Goal: Check status

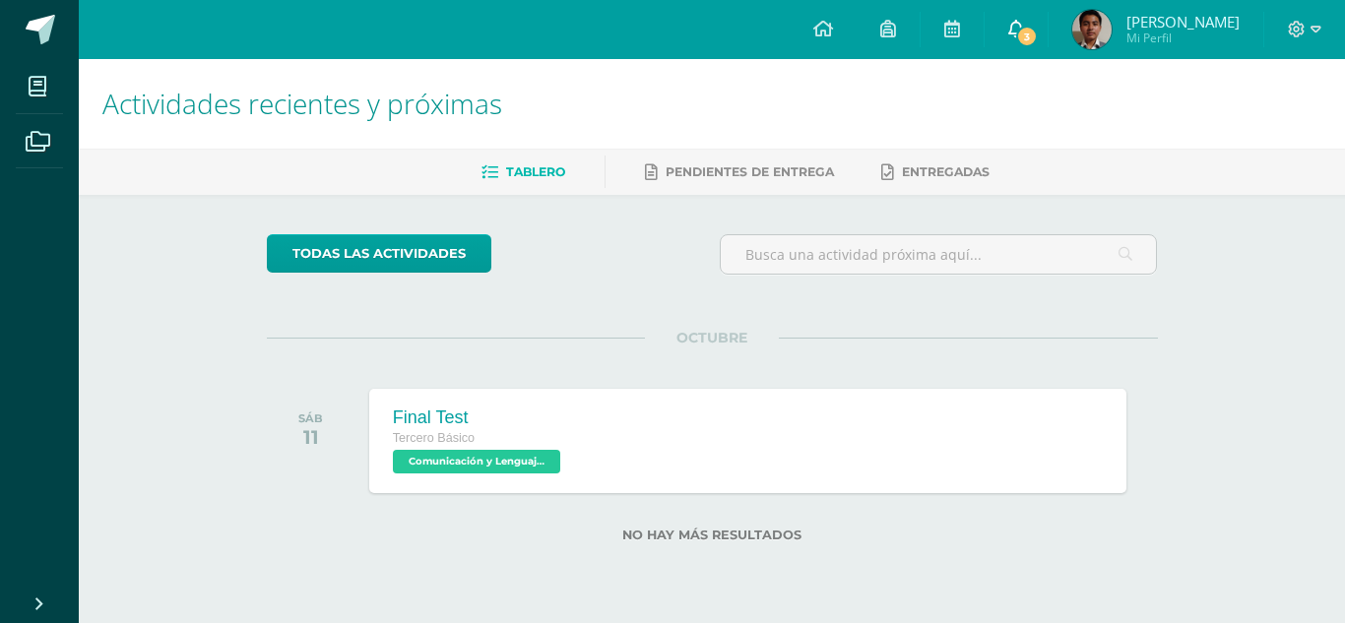
click at [1024, 20] on icon at bounding box center [1016, 29] width 16 height 18
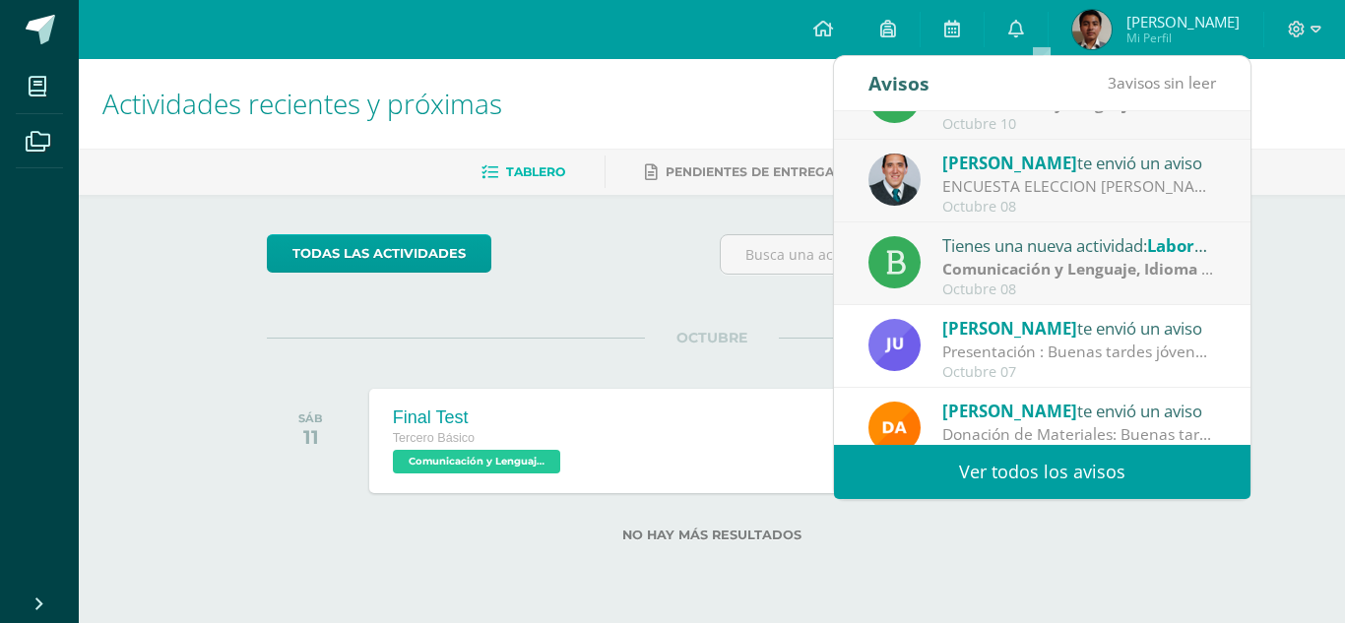
scroll to position [58, 0]
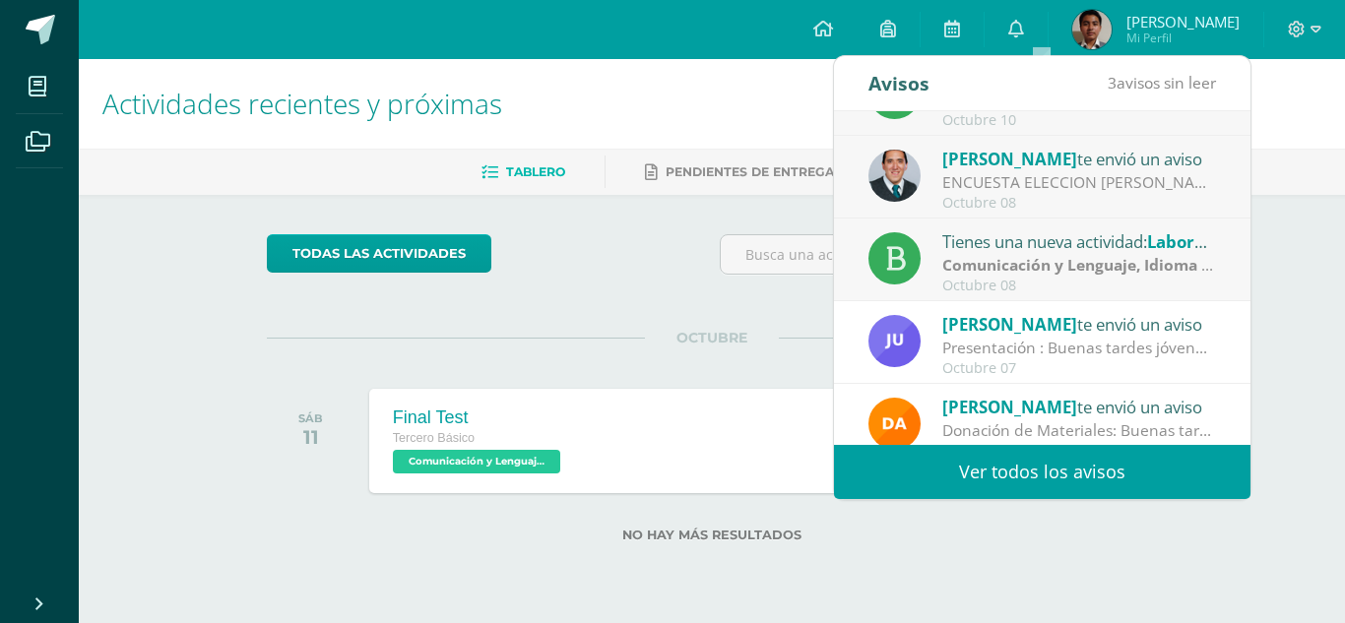
click at [1088, 241] on div "Tienes una nueva actividad: Laboratorio de retroalimentación IVU" at bounding box center [1079, 241] width 274 height 26
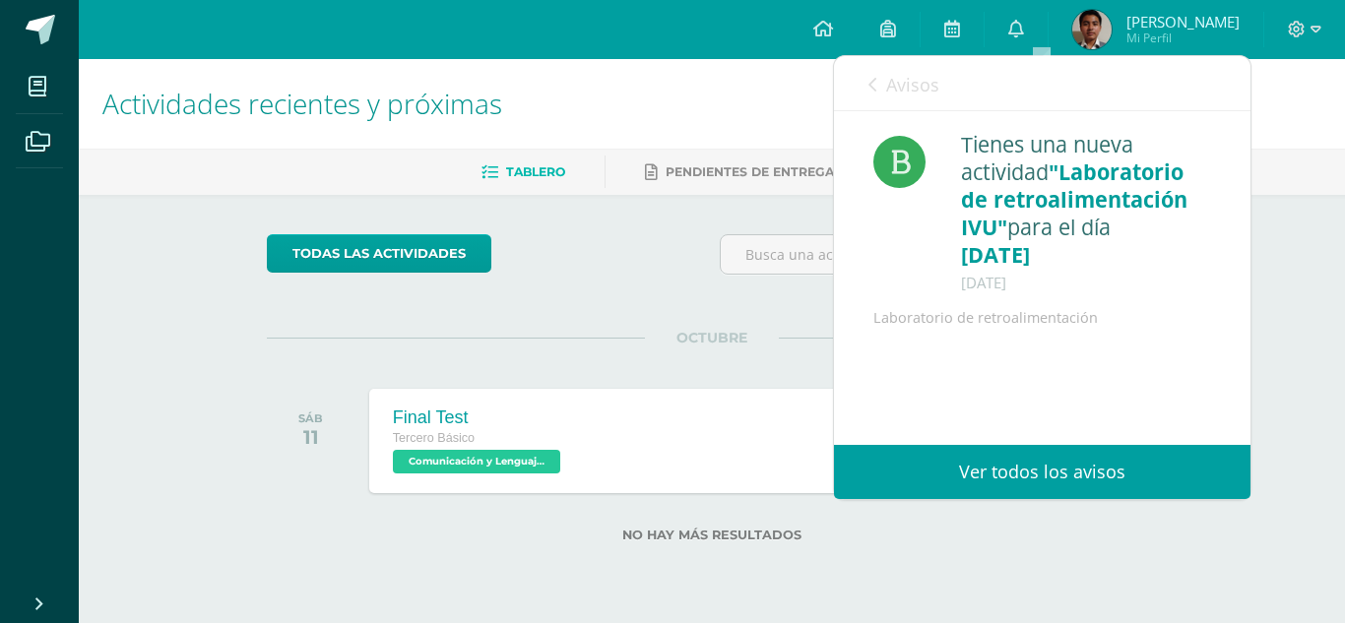
click at [900, 79] on span "Avisos" at bounding box center [912, 85] width 53 height 24
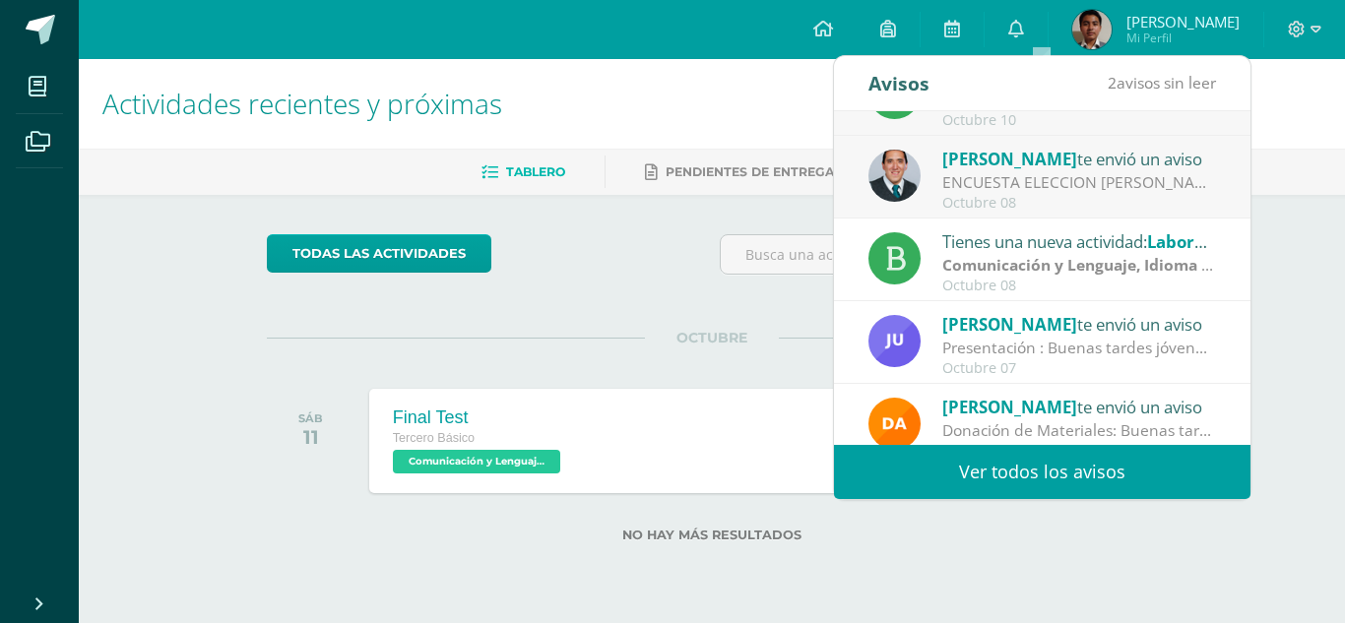
scroll to position [0, 0]
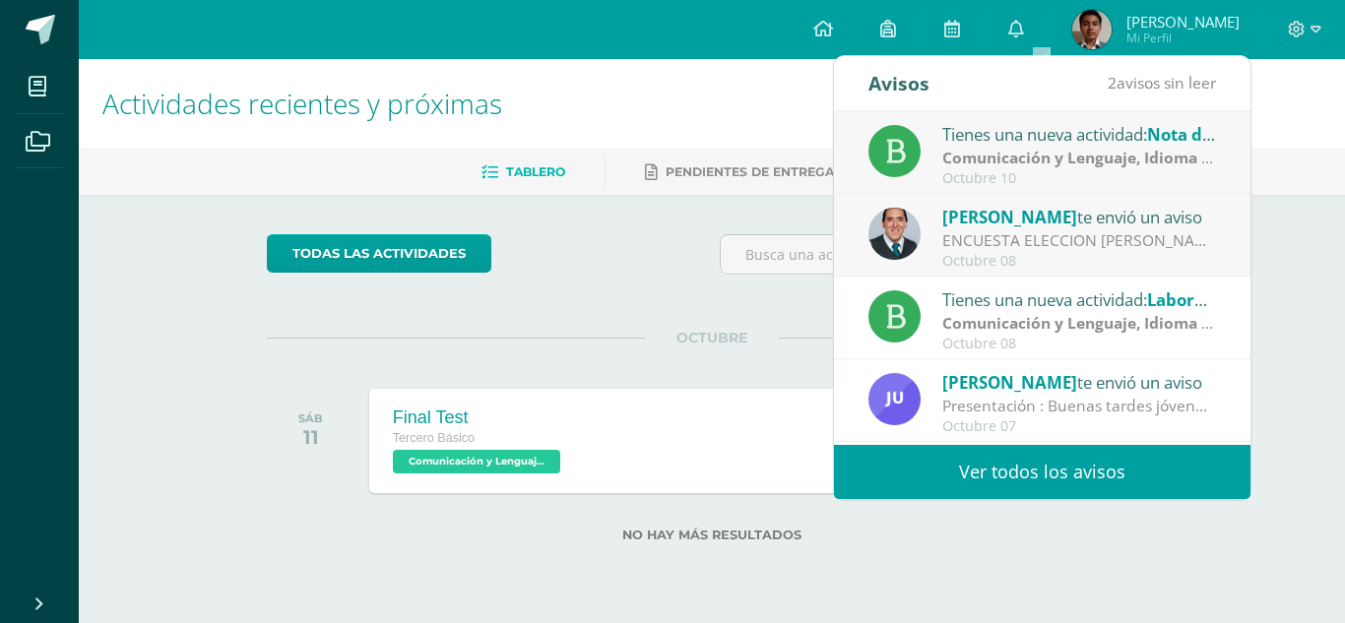
click at [1034, 148] on strong "Comunicación y Lenguaje, Idioma Español" at bounding box center [1101, 158] width 319 height 22
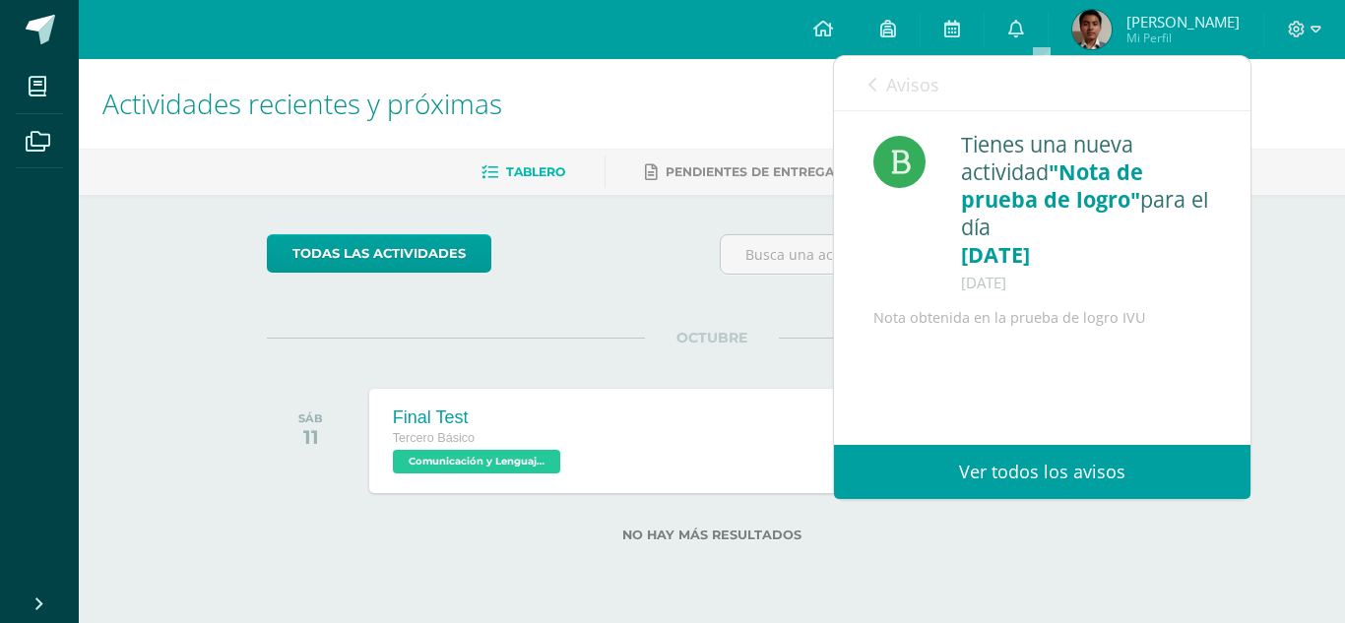
click at [895, 78] on span "Avisos" at bounding box center [912, 85] width 53 height 24
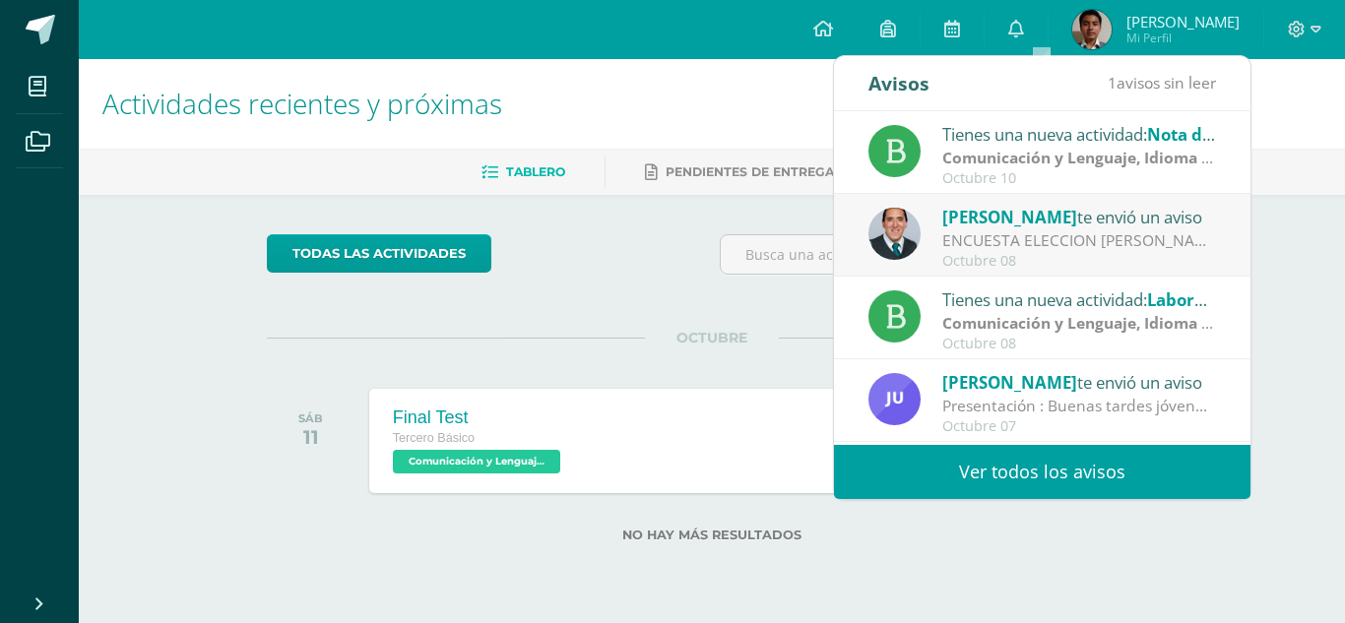
click at [1045, 212] on span "[PERSON_NAME]" at bounding box center [1009, 217] width 135 height 23
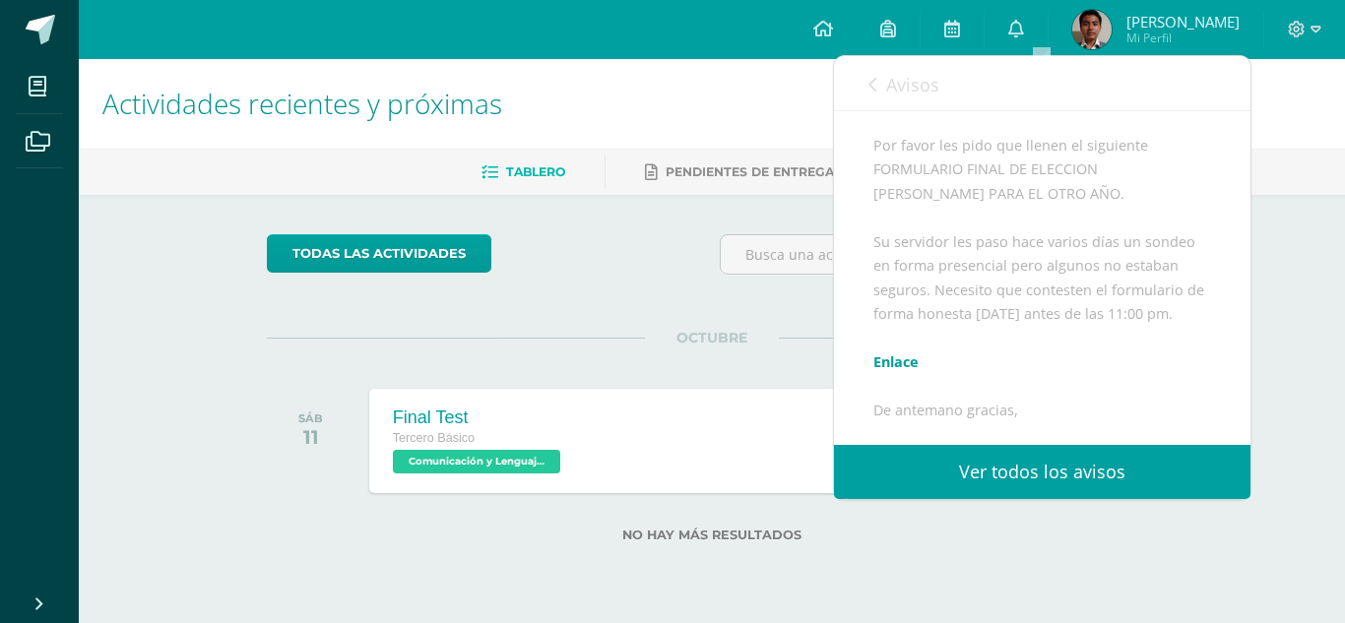
scroll to position [604, 0]
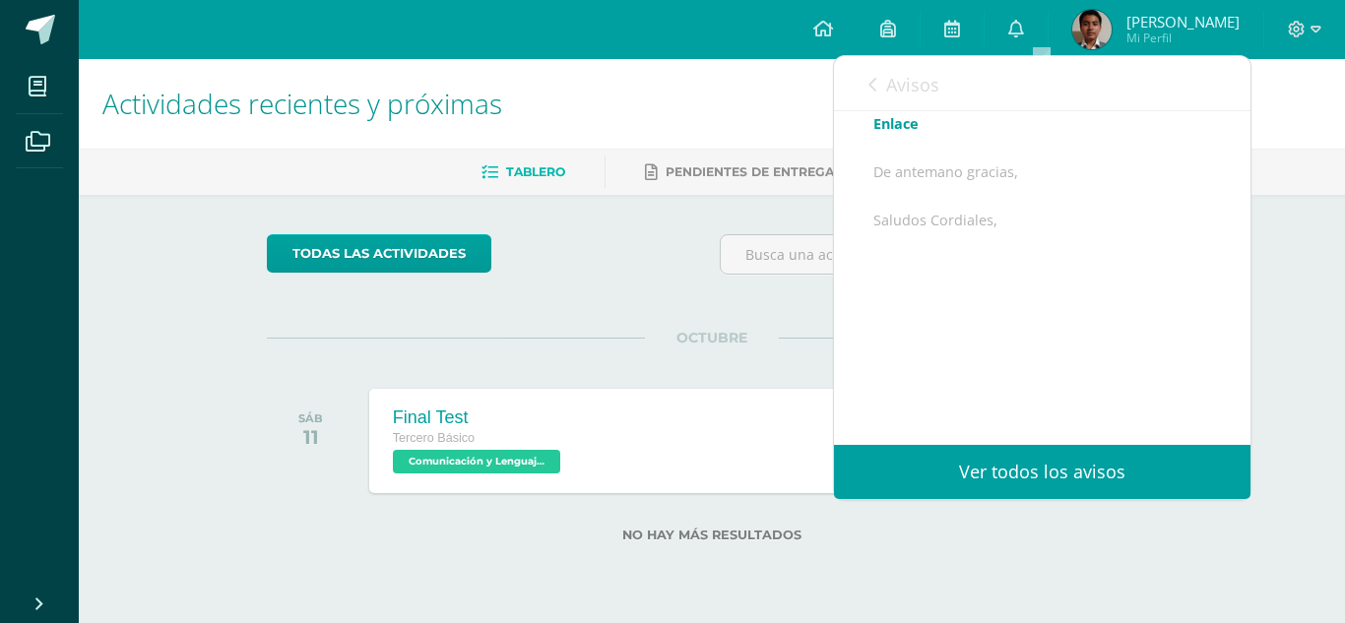
click at [889, 132] on link "Enlace" at bounding box center [895, 123] width 45 height 19
click at [859, 75] on div "Avisos 0 avisos sin leer Avisos" at bounding box center [1042, 83] width 416 height 55
click at [889, 77] on span "Avisos" at bounding box center [912, 85] width 53 height 24
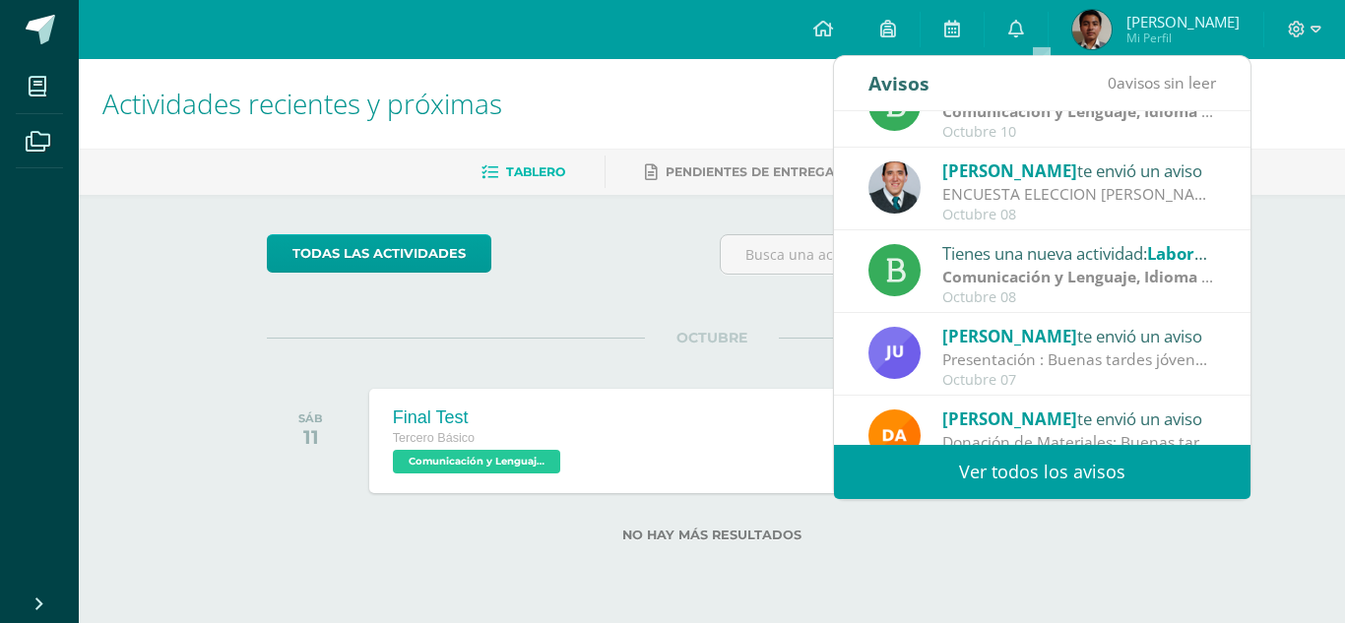
scroll to position [0, 0]
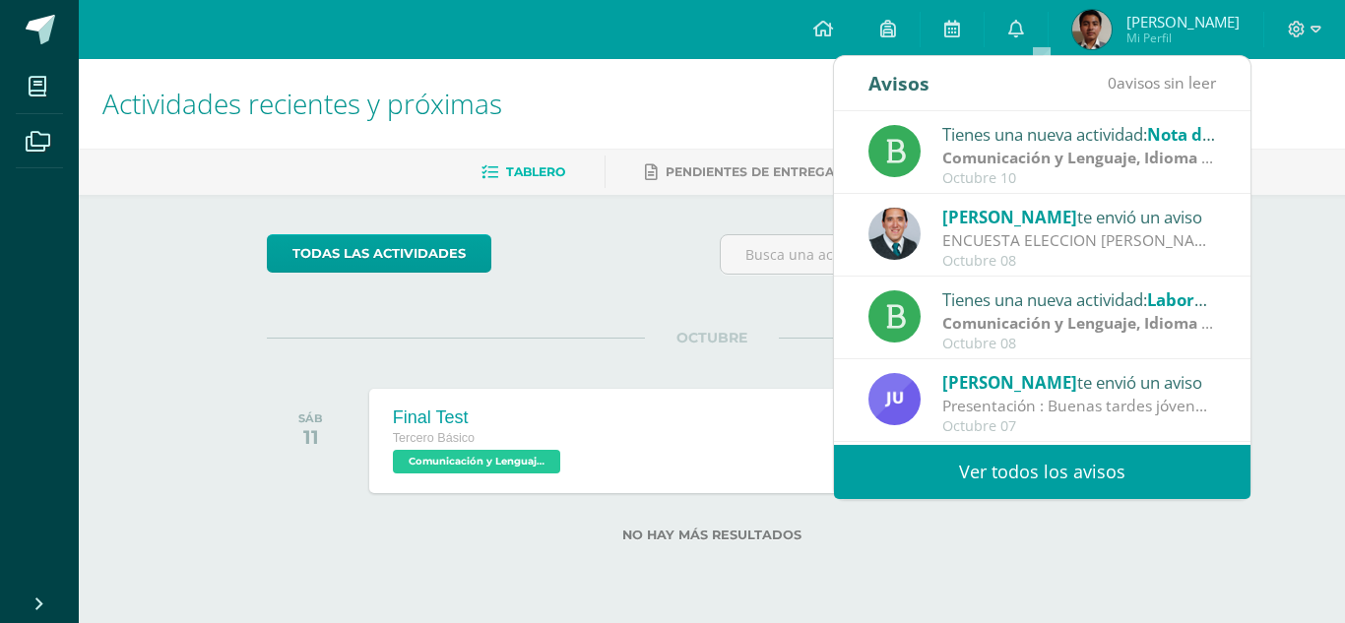
click at [705, 96] on h1 "Actividades recientes y próximas" at bounding box center [711, 104] width 1219 height 90
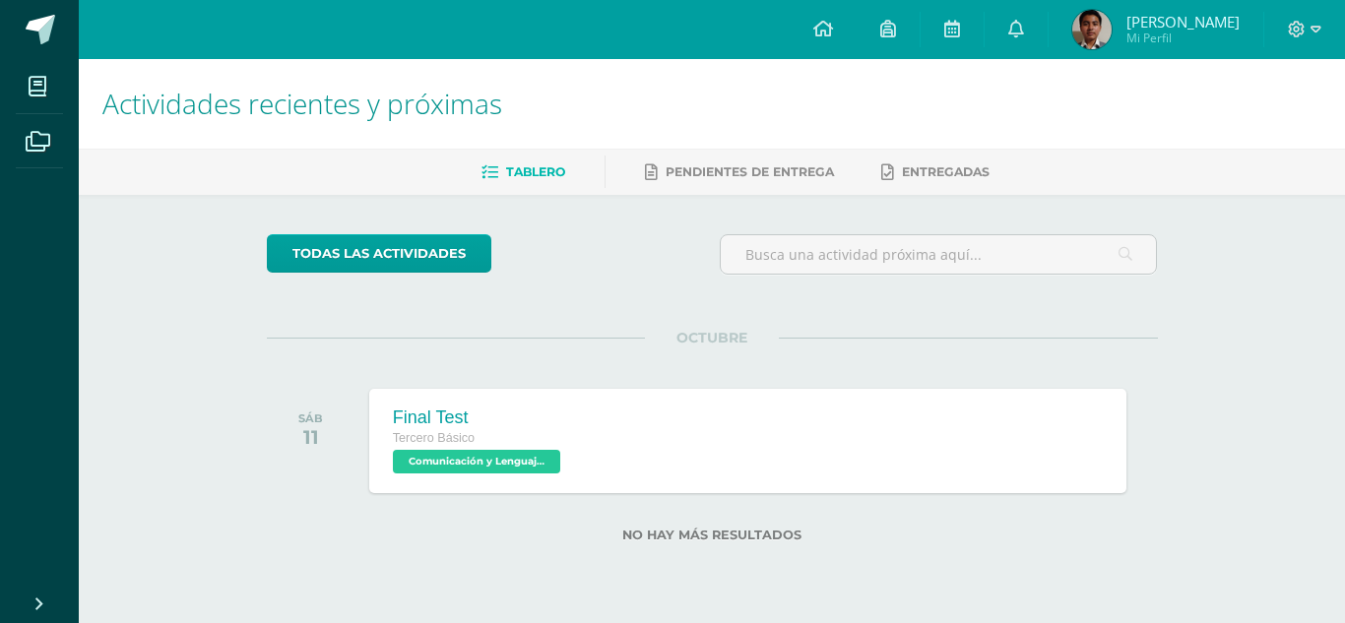
click at [1148, 12] on span "Miguel Angel Mi Perfil" at bounding box center [1155, 29] width 175 height 39
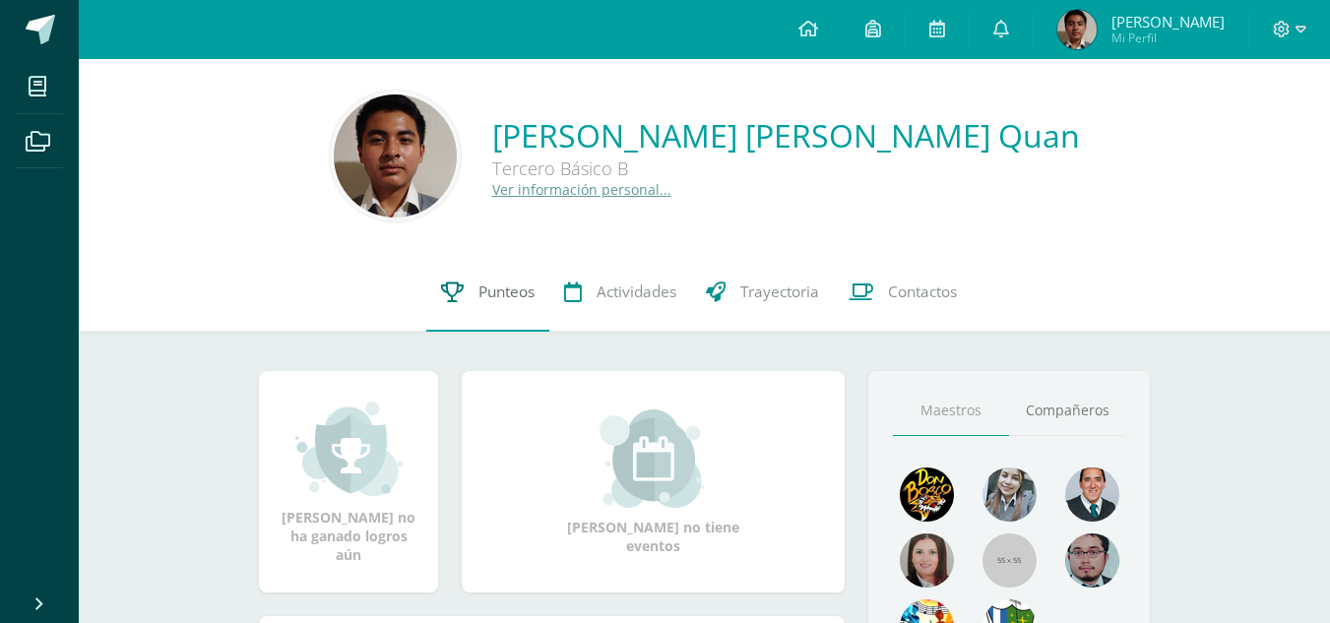
click at [513, 294] on span "Punteos" at bounding box center [507, 292] width 56 height 21
